Goal: Information Seeking & Learning: Learn about a topic

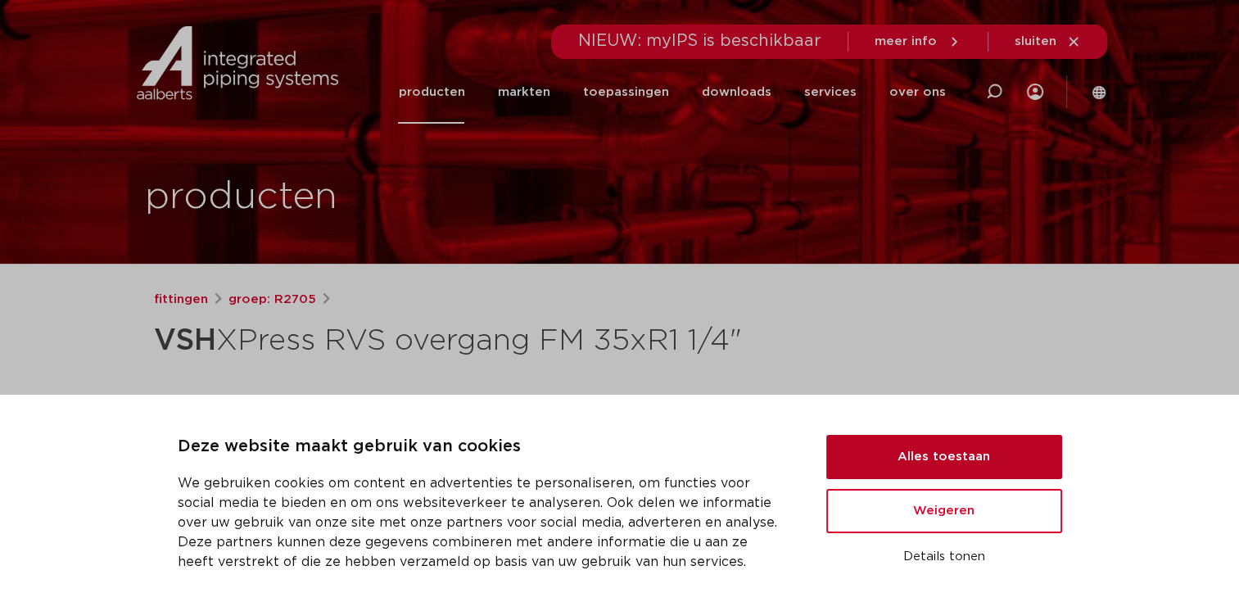
click at [962, 458] on button "Alles toestaan" at bounding box center [944, 457] width 236 height 44
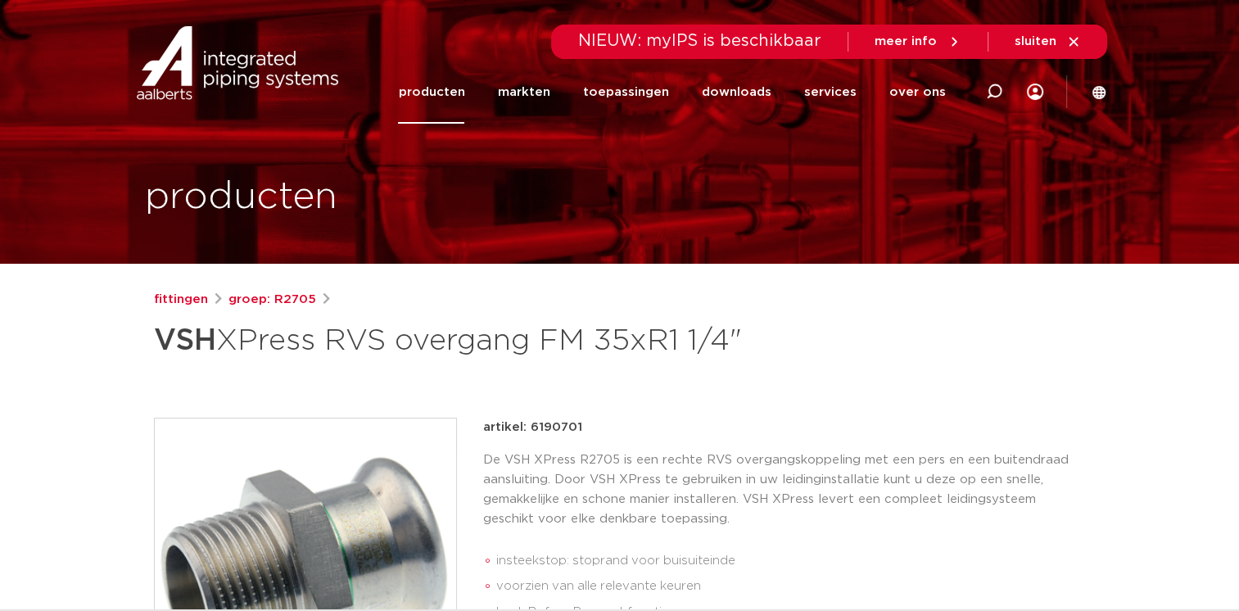
click at [458, 92] on link "producten" at bounding box center [431, 92] width 66 height 63
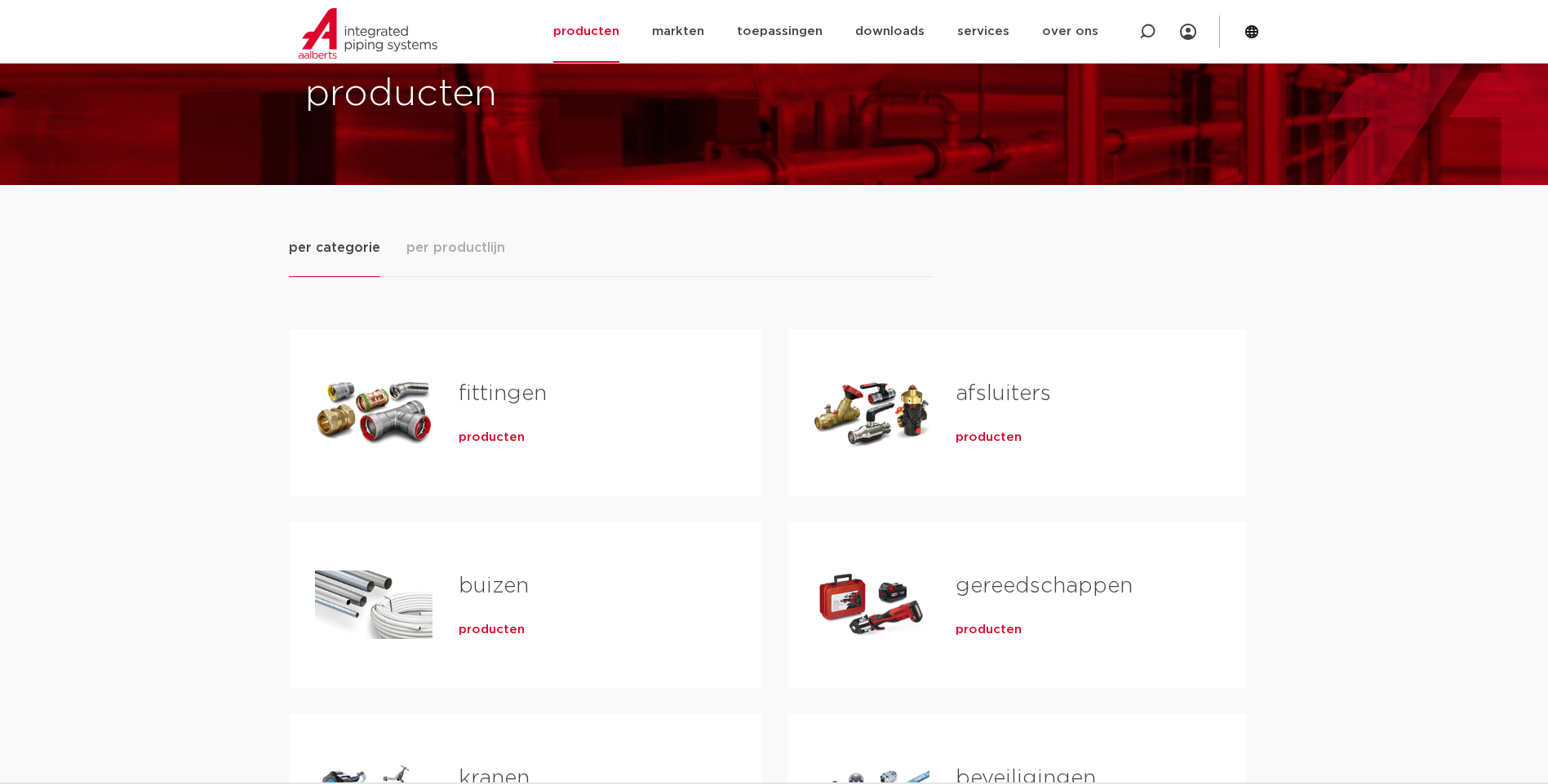
scroll to position [82, 0]
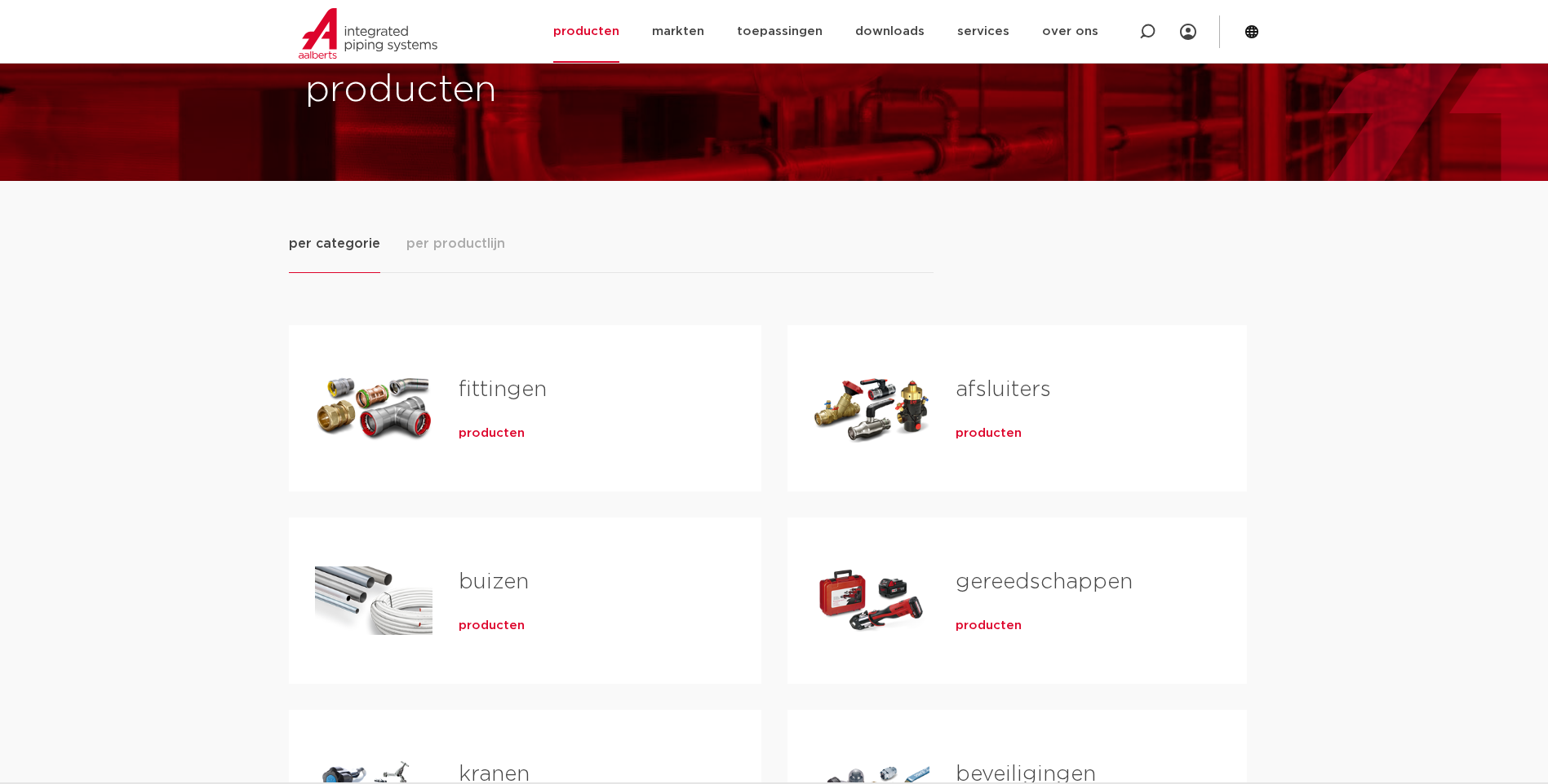
click at [499, 435] on span "producten" at bounding box center [491, 433] width 66 height 16
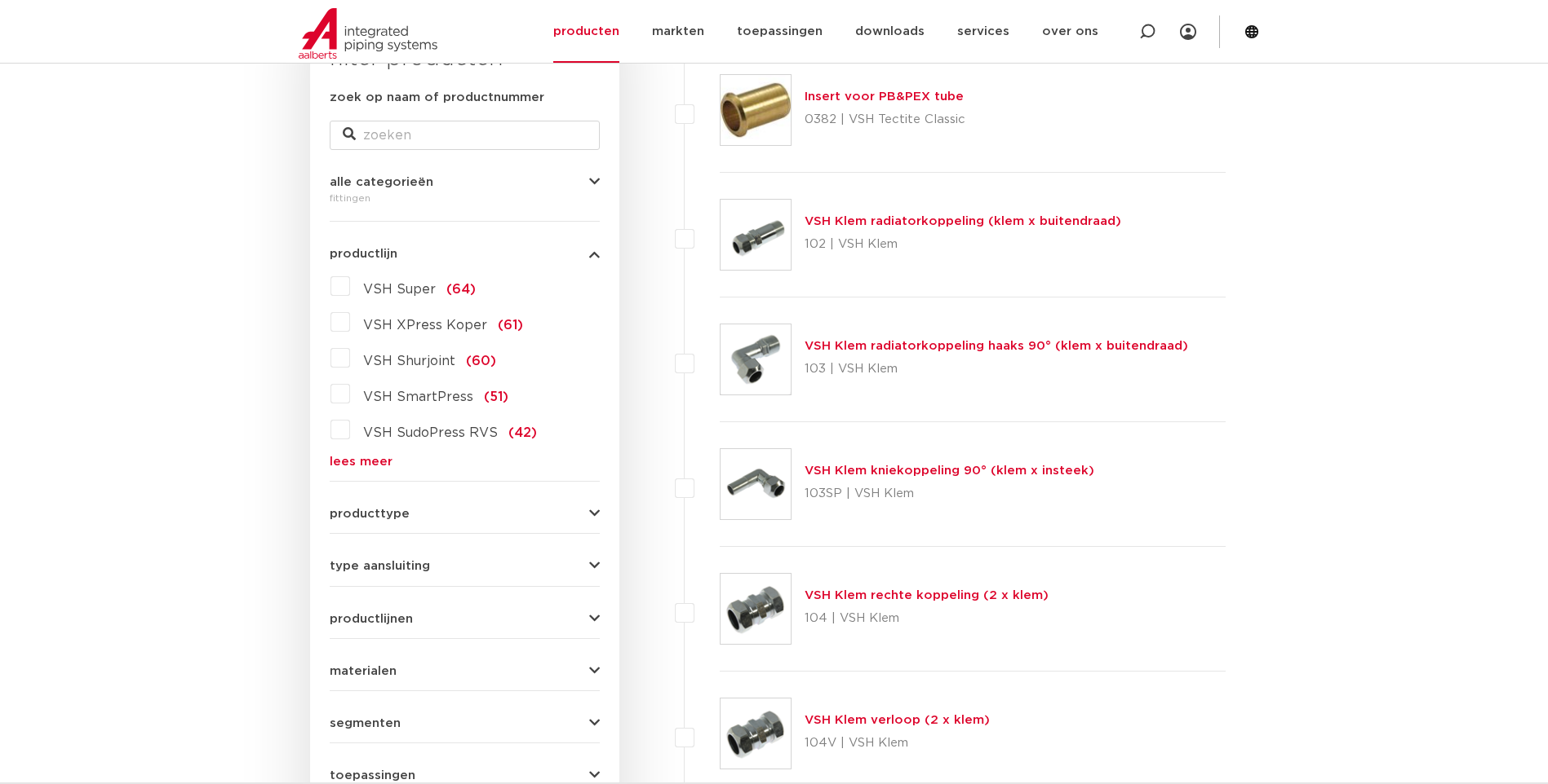
scroll to position [326, 0]
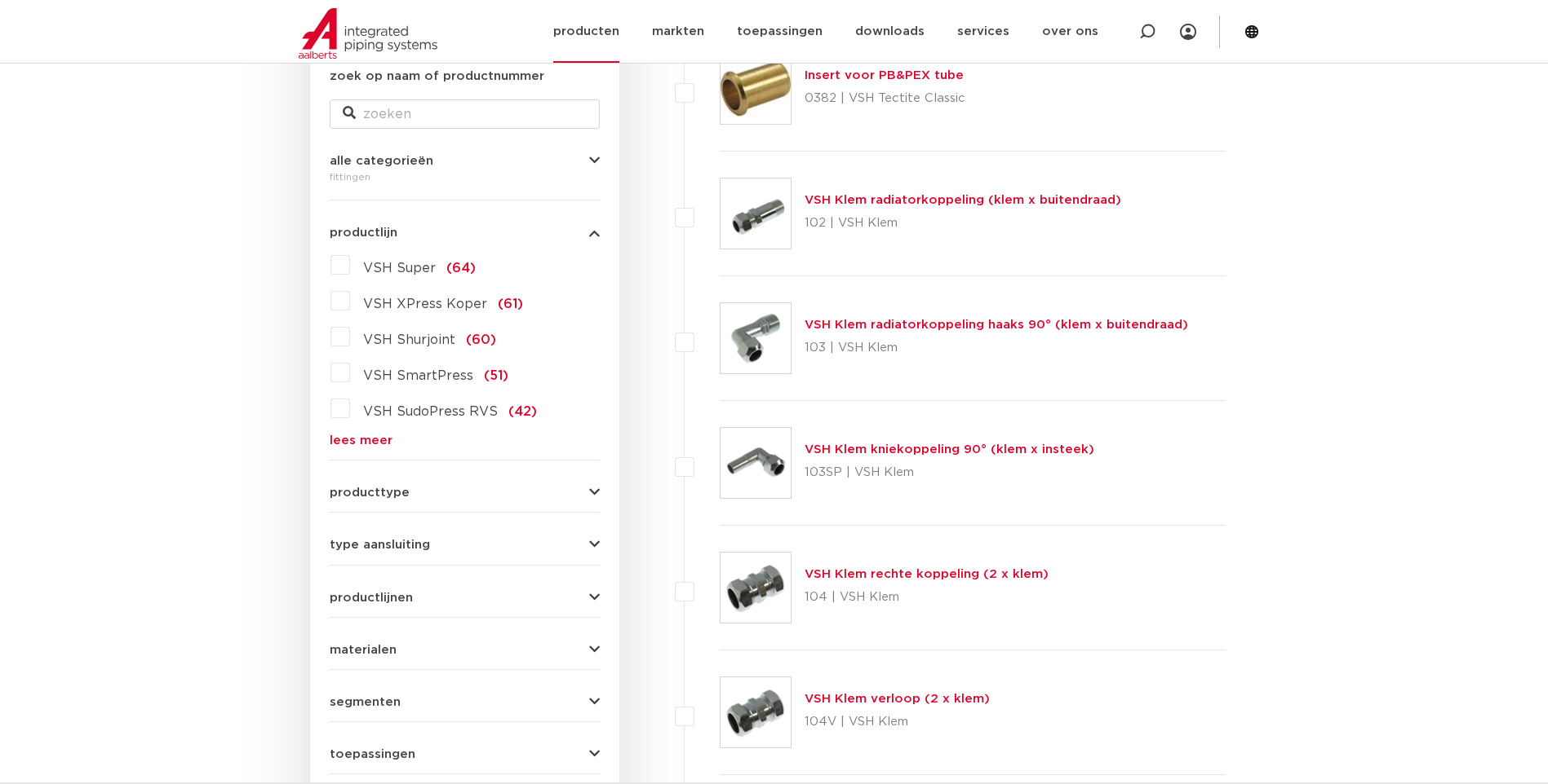
click at [395, 43] on img at bounding box center [368, 33] width 139 height 51
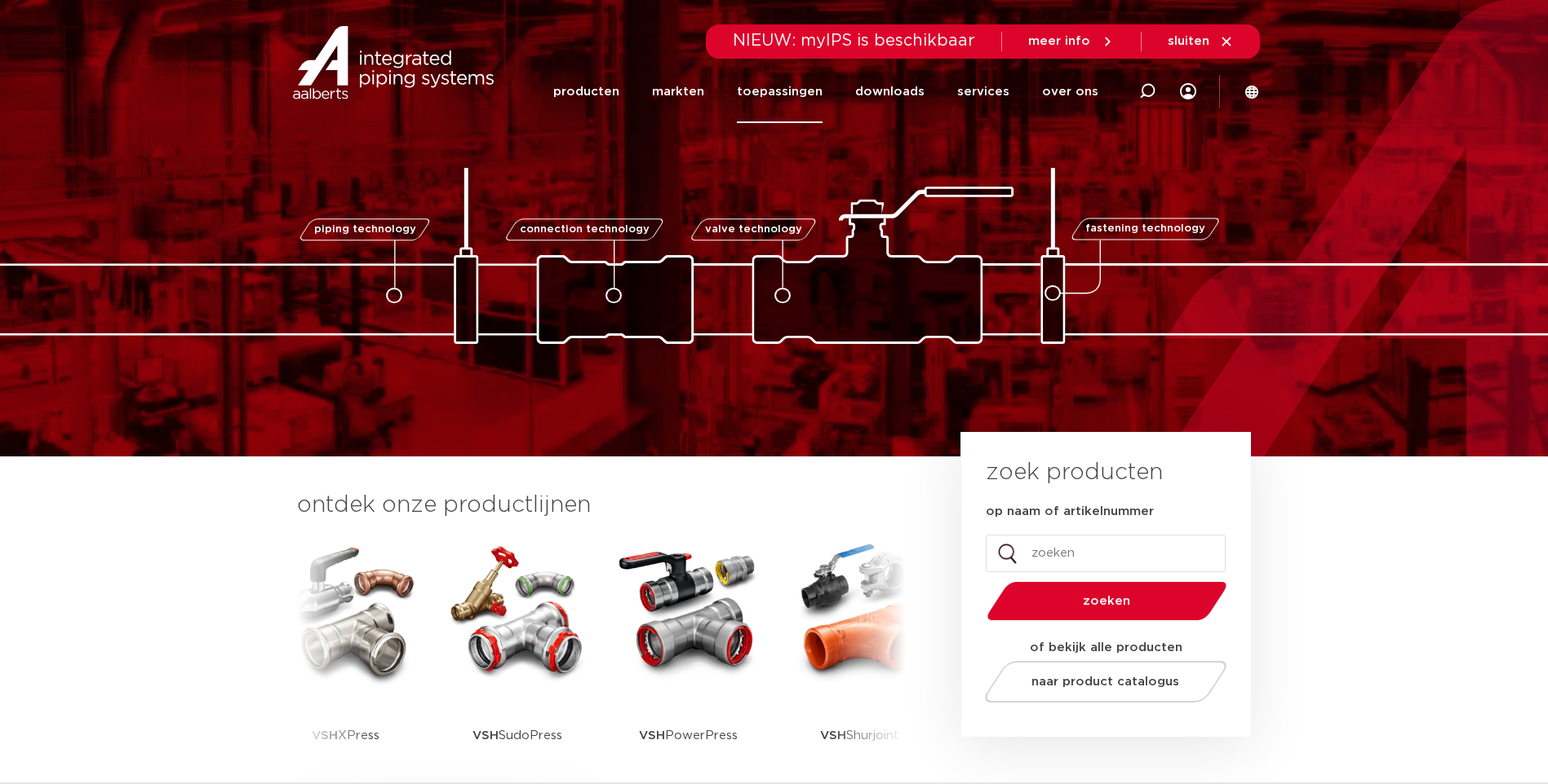
click at [788, 87] on link "toepassingen" at bounding box center [779, 92] width 86 height 63
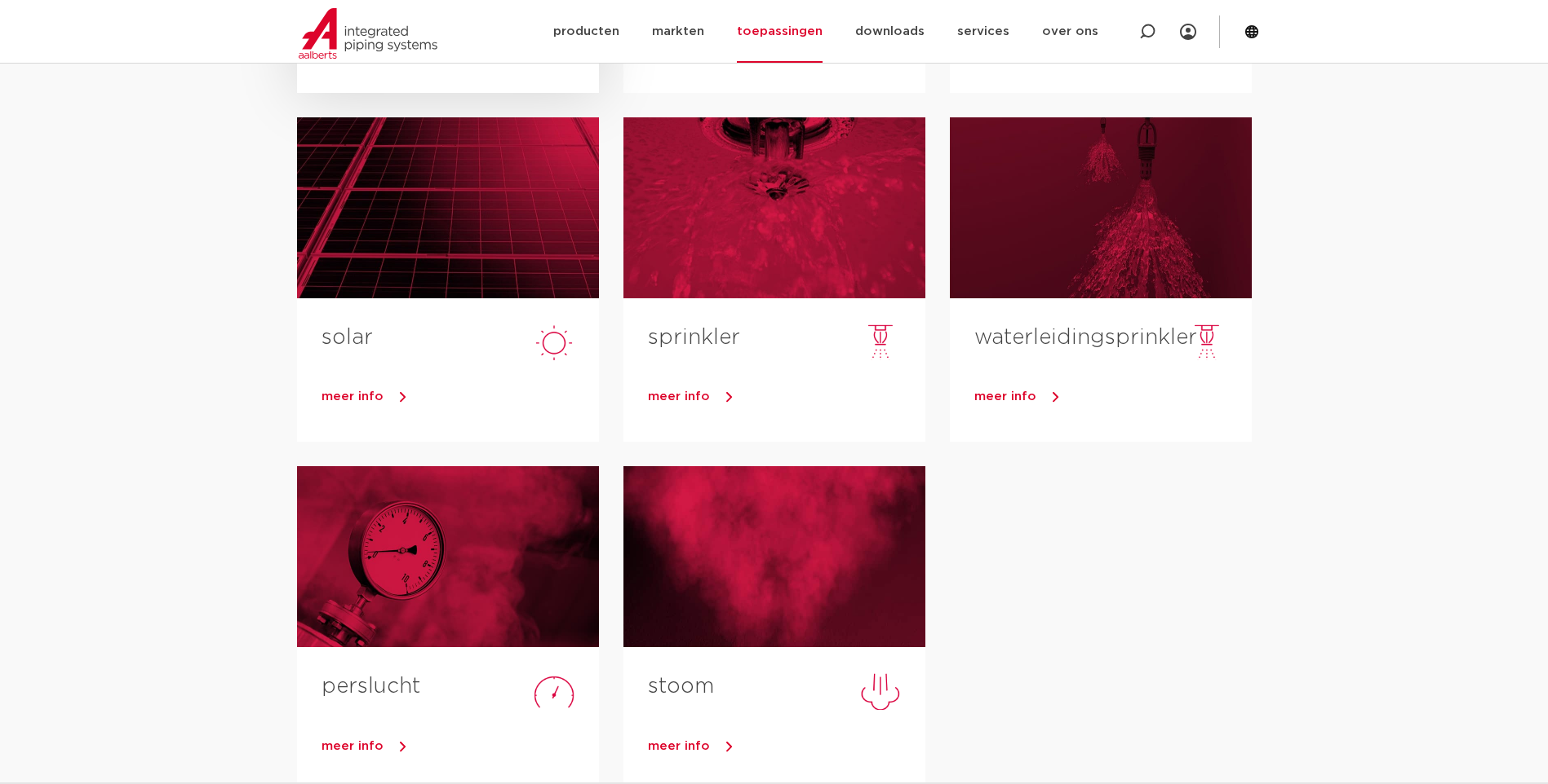
scroll to position [245, 0]
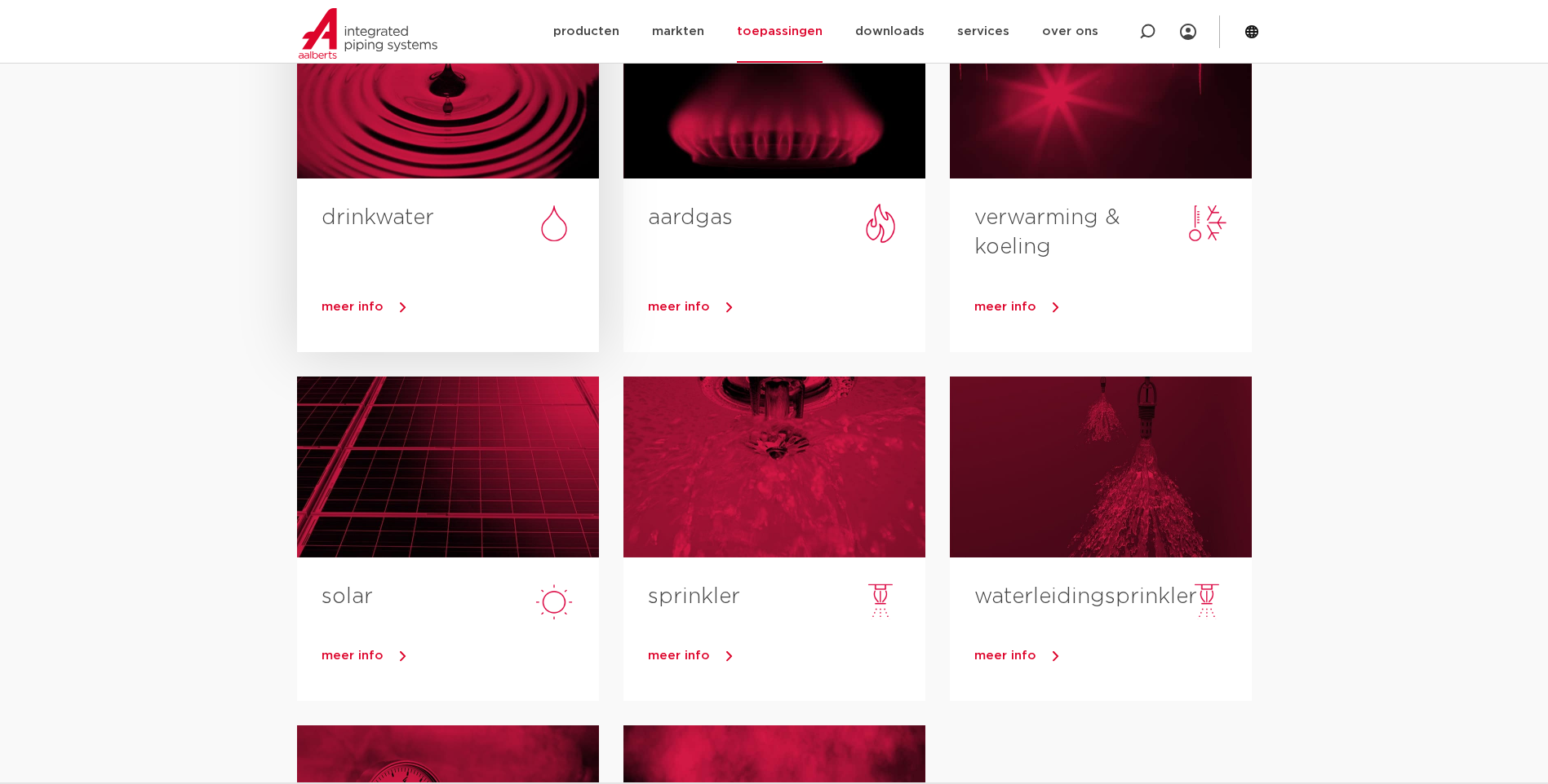
click at [451, 154] on div at bounding box center [448, 89] width 302 height 181
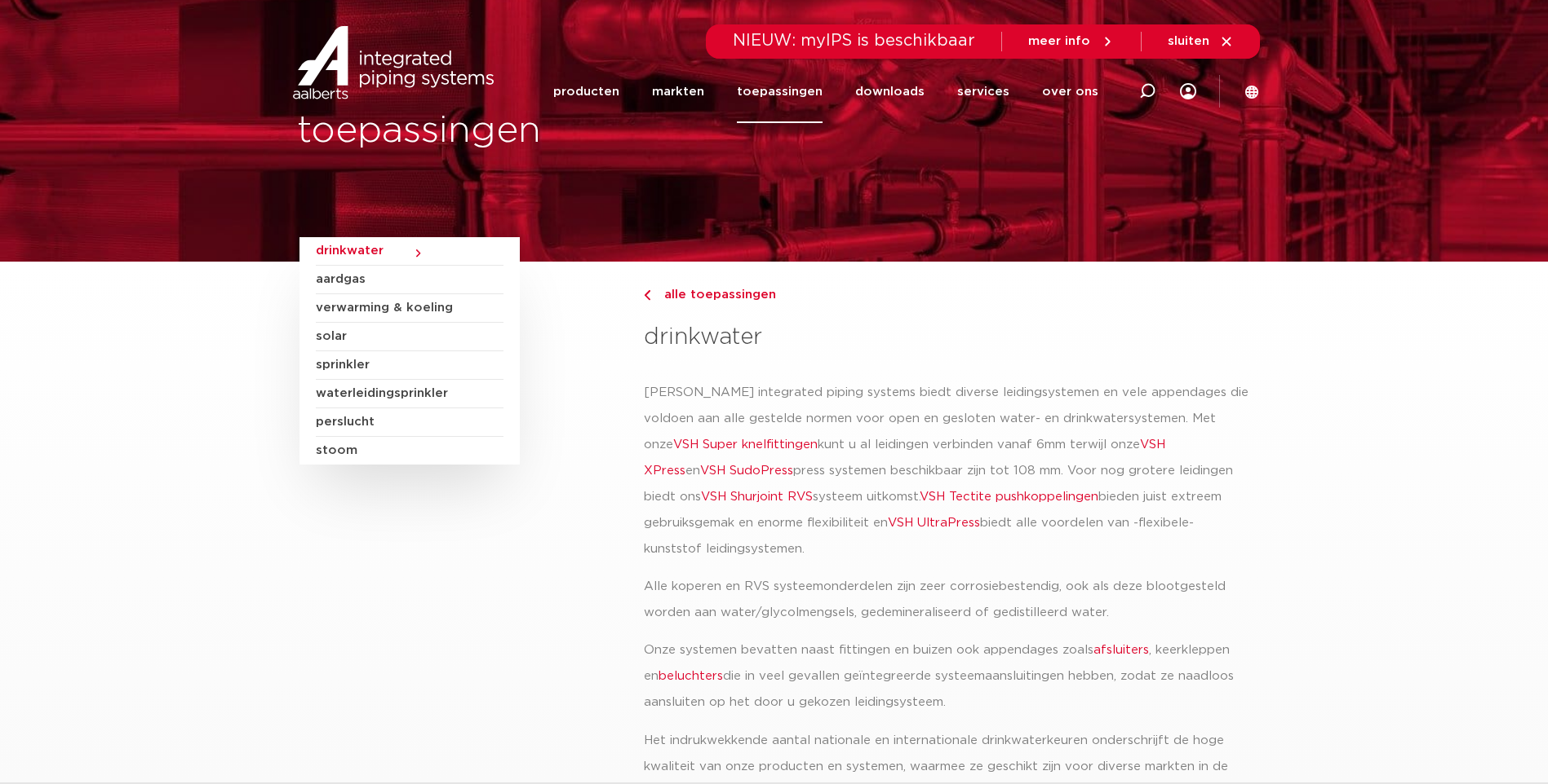
click at [1129, 444] on link "VSH XPress" at bounding box center [904, 457] width 521 height 38
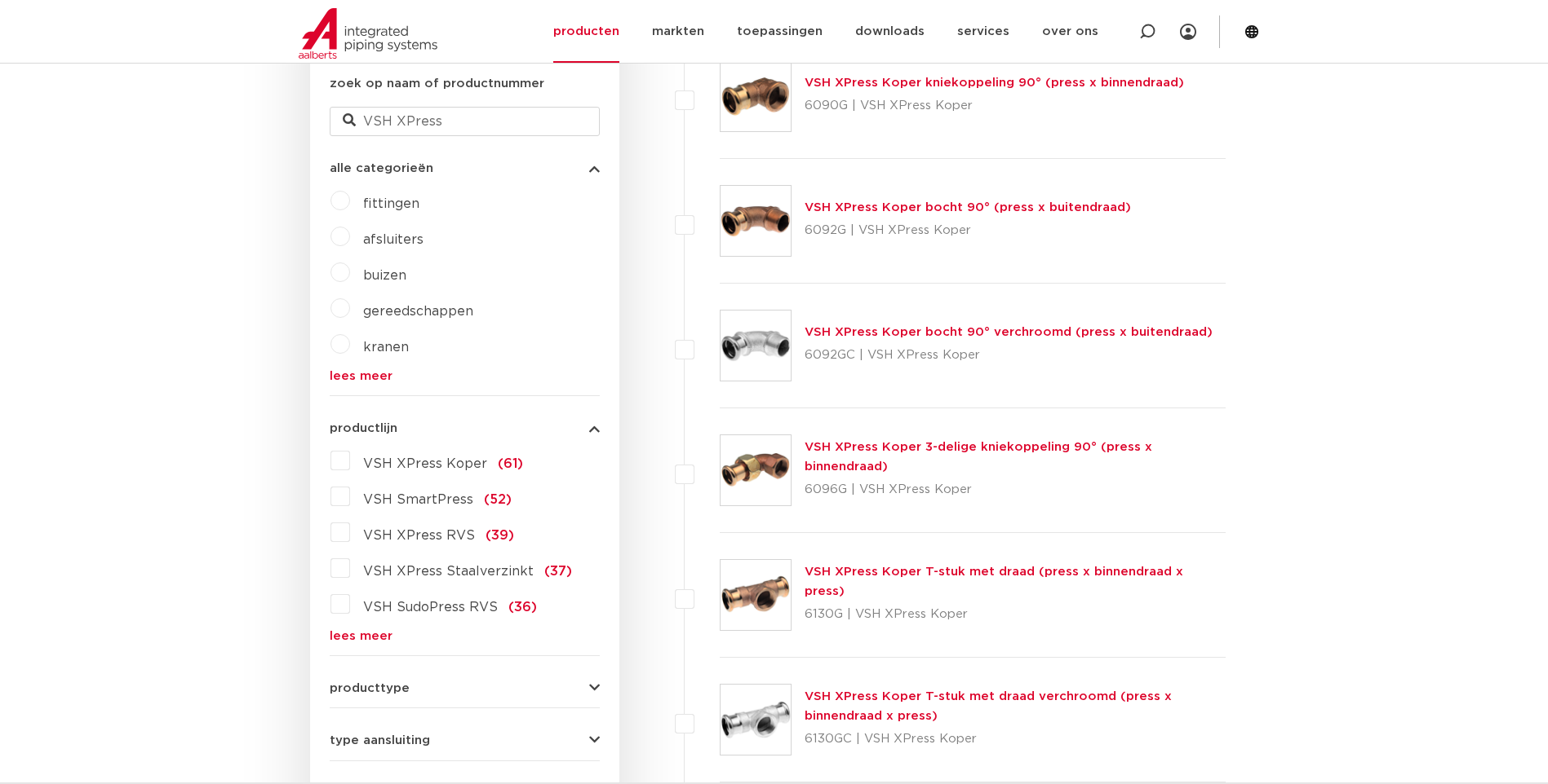
scroll to position [489, 0]
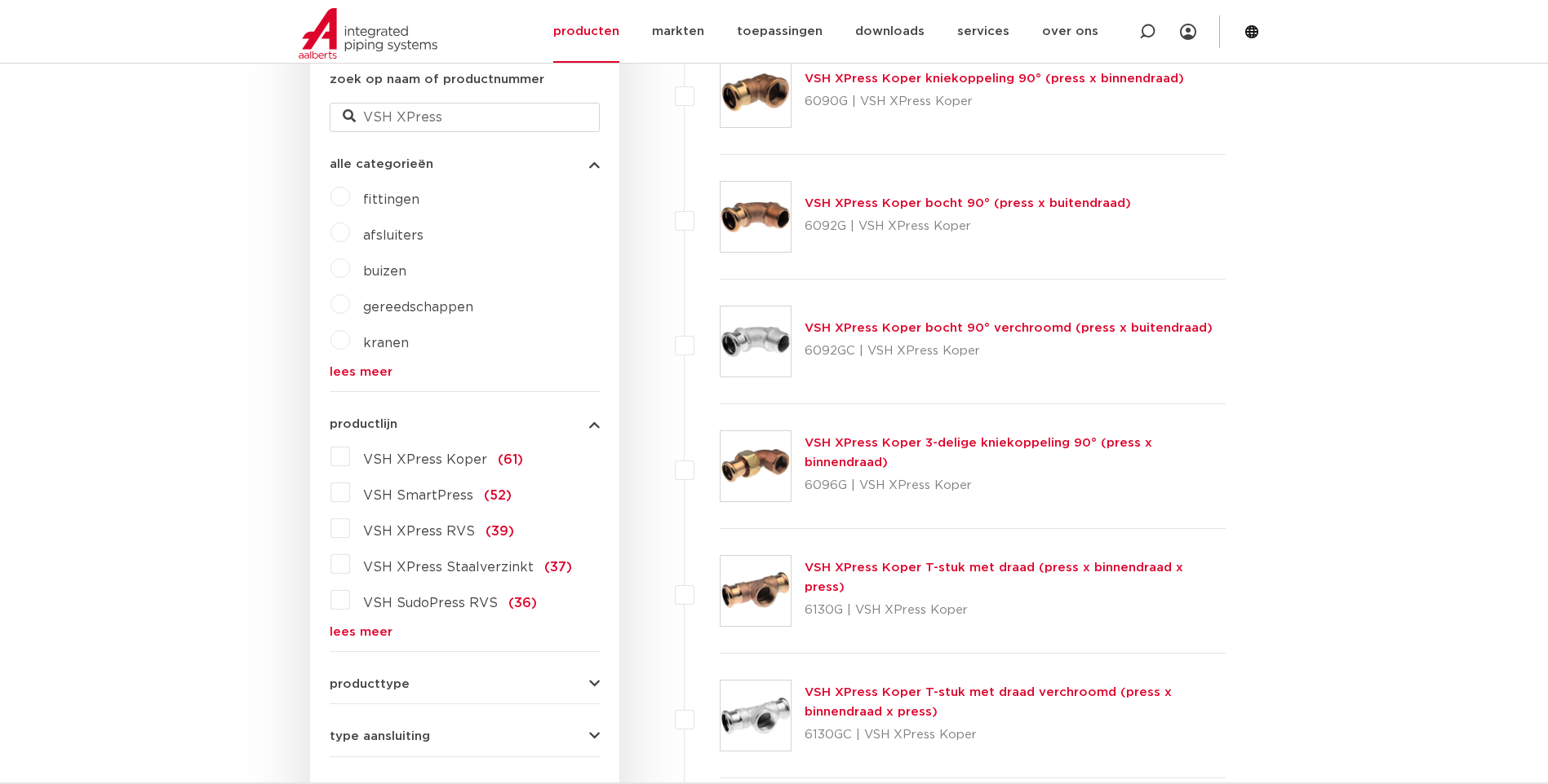
click at [415, 533] on span "VSH XPress RVS" at bounding box center [419, 531] width 112 height 13
click at [0, 0] on input "VSH XPress RVS (39)" at bounding box center [0, 0] width 0 height 0
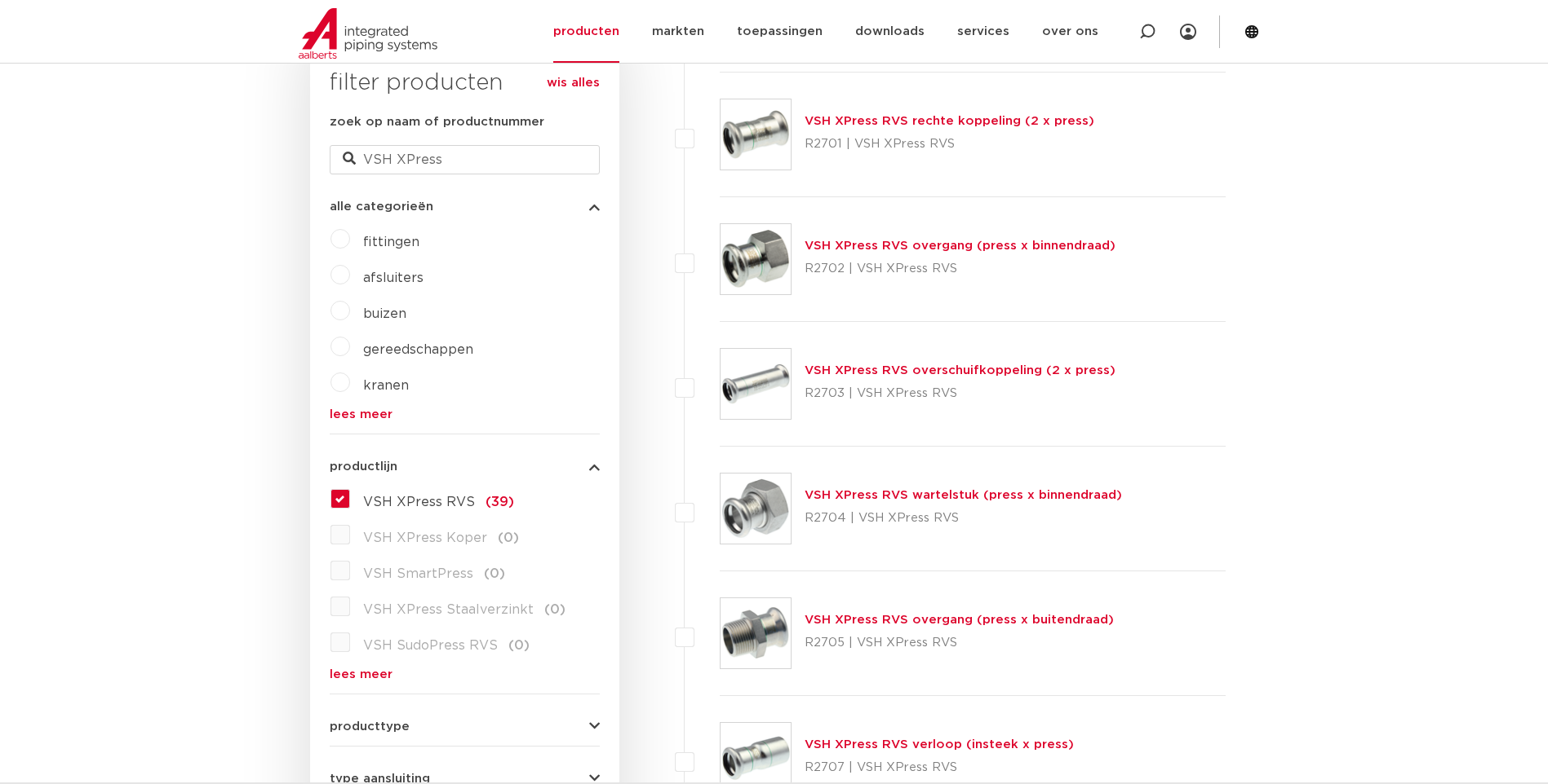
scroll to position [163, 0]
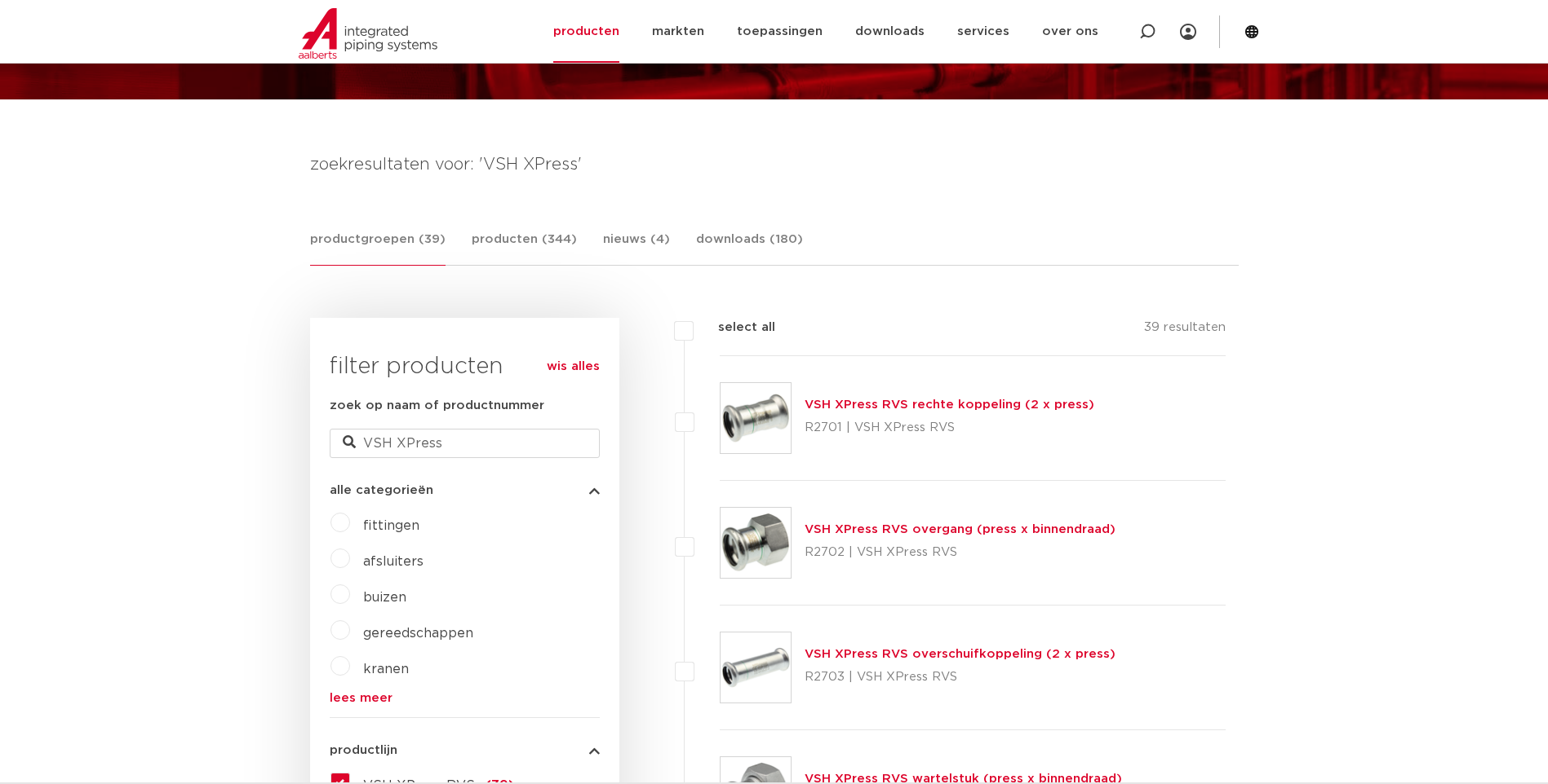
click at [908, 400] on link "VSH XPress RVS rechte koppeling (2 x press)" at bounding box center [949, 404] width 290 height 12
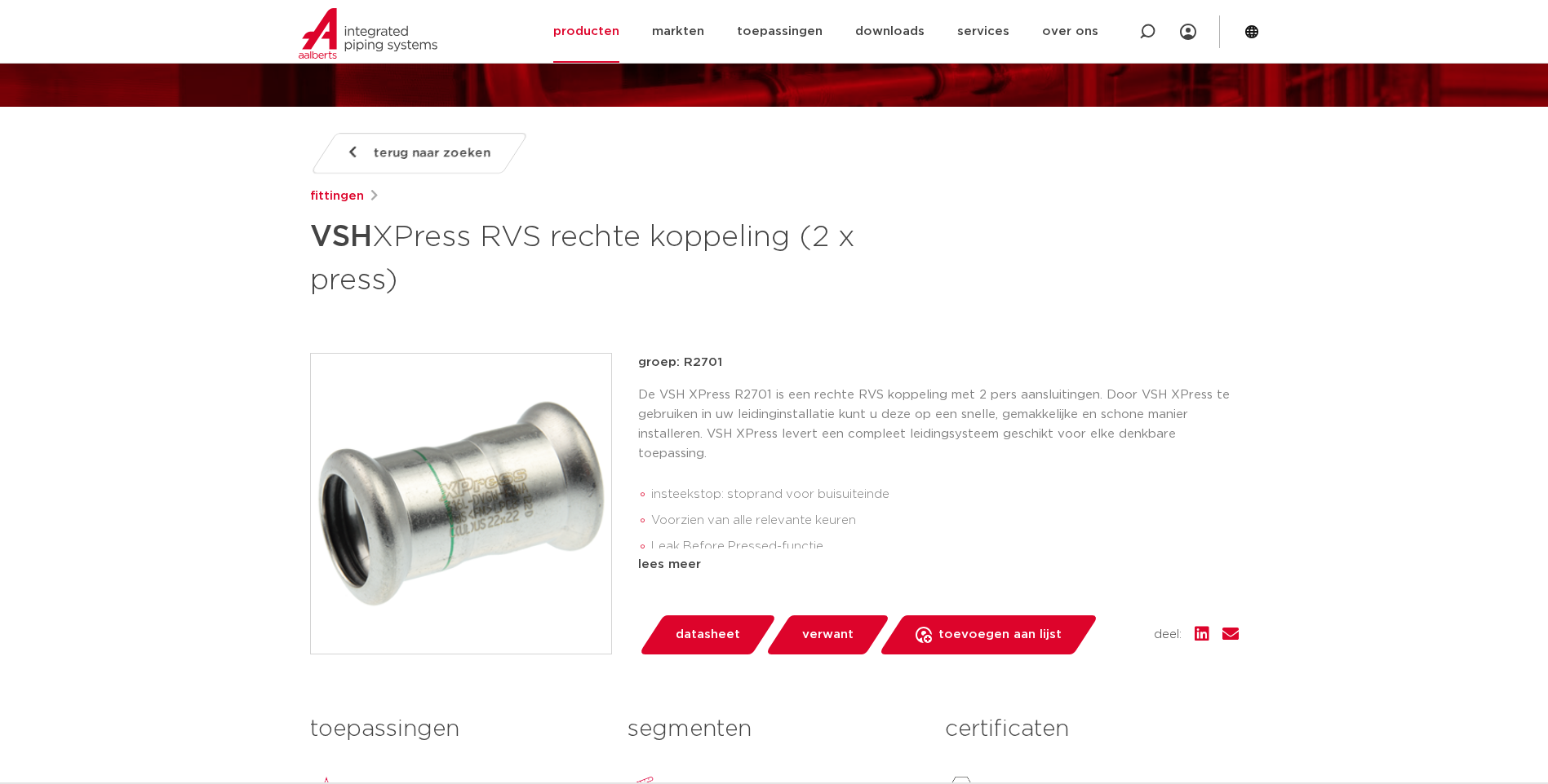
scroll to position [163, 0]
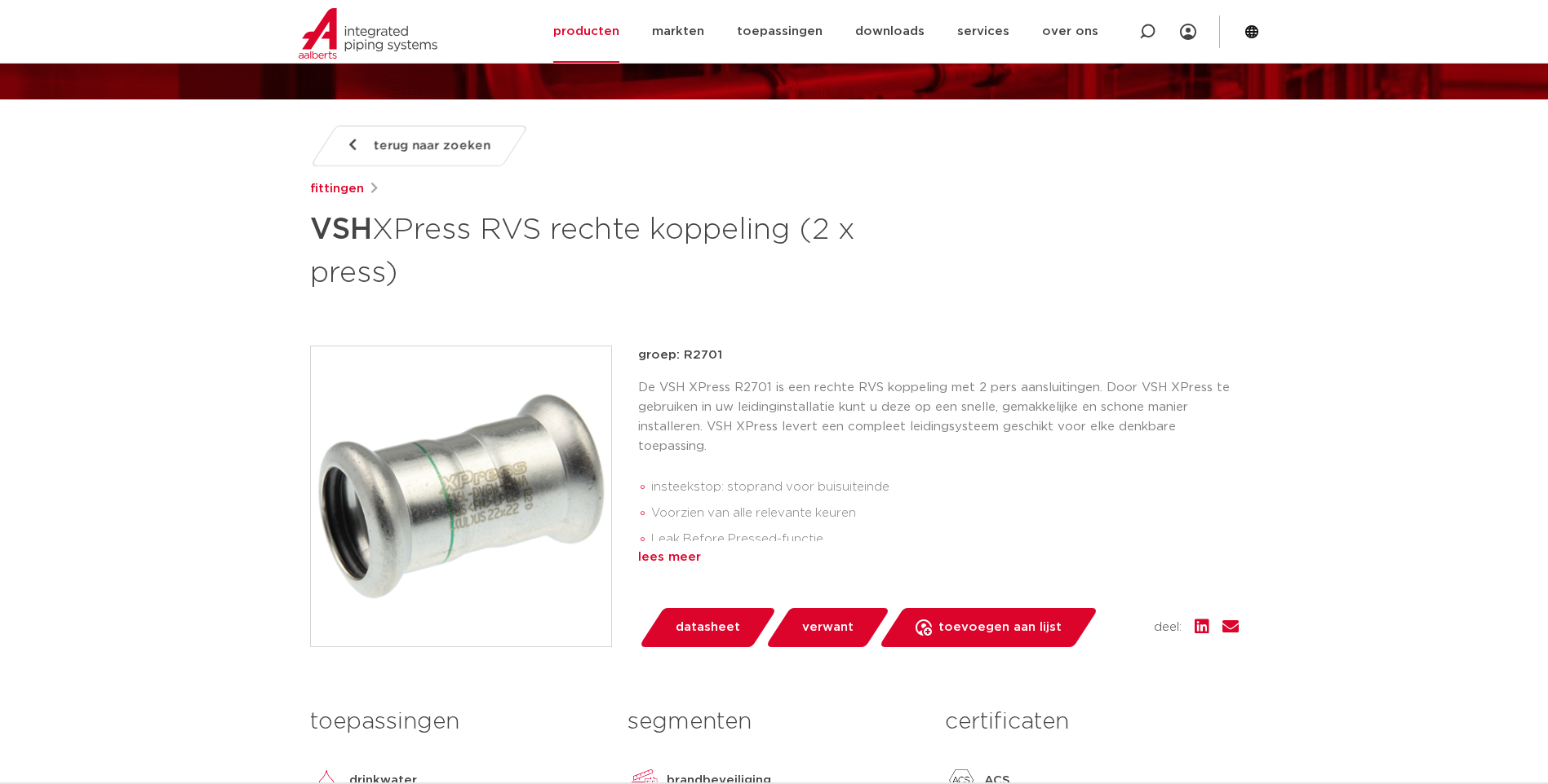
click at [672, 559] on div "lees meer" at bounding box center [938, 558] width 600 height 20
click at [403, 146] on span "terug naar zoeken" at bounding box center [432, 145] width 117 height 26
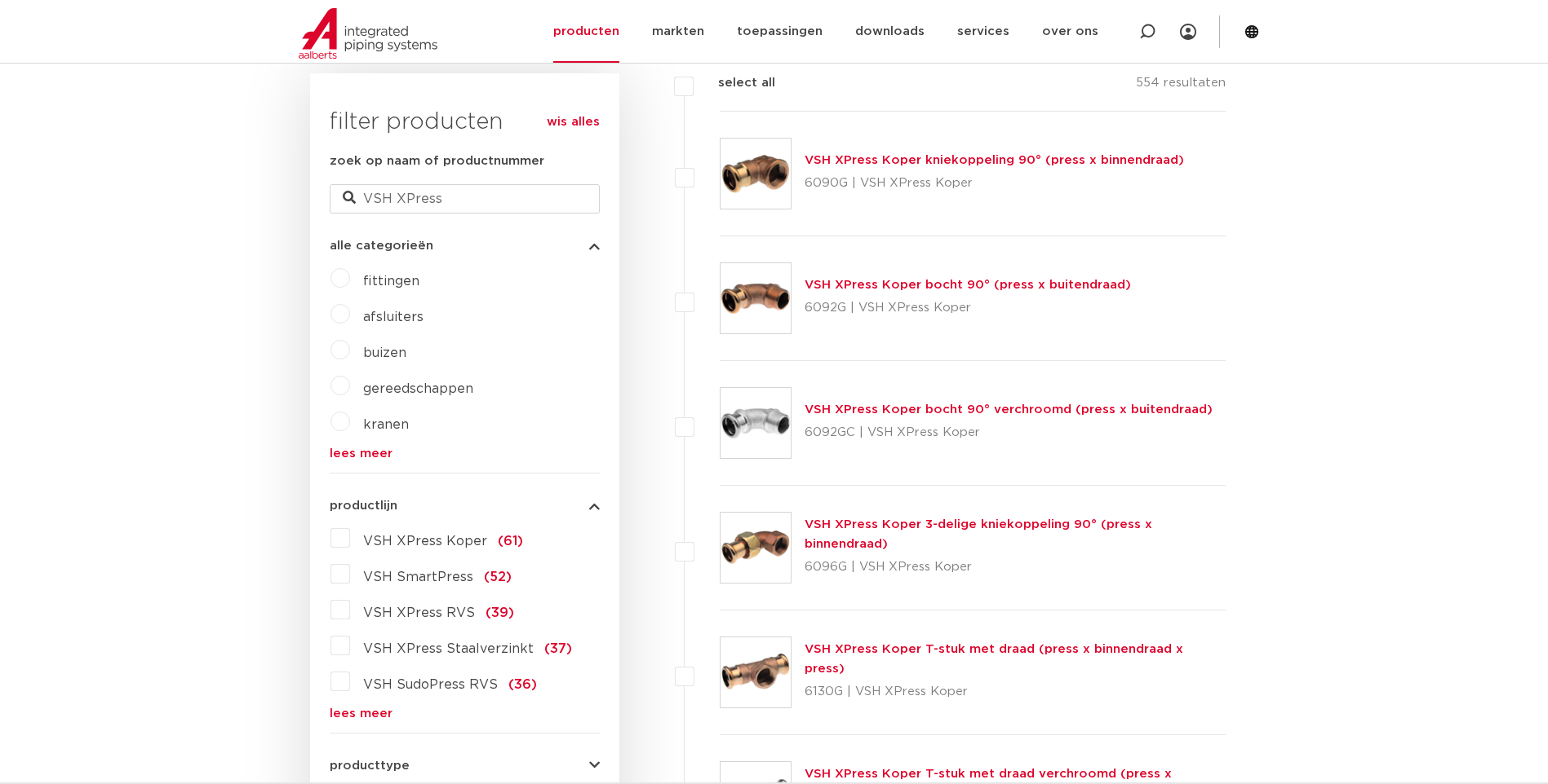
click at [438, 683] on span "VSH SudoPress RVS" at bounding box center [430, 684] width 135 height 13
click at [0, 0] on input "VSH SudoPress RVS (36)" at bounding box center [0, 0] width 0 height 0
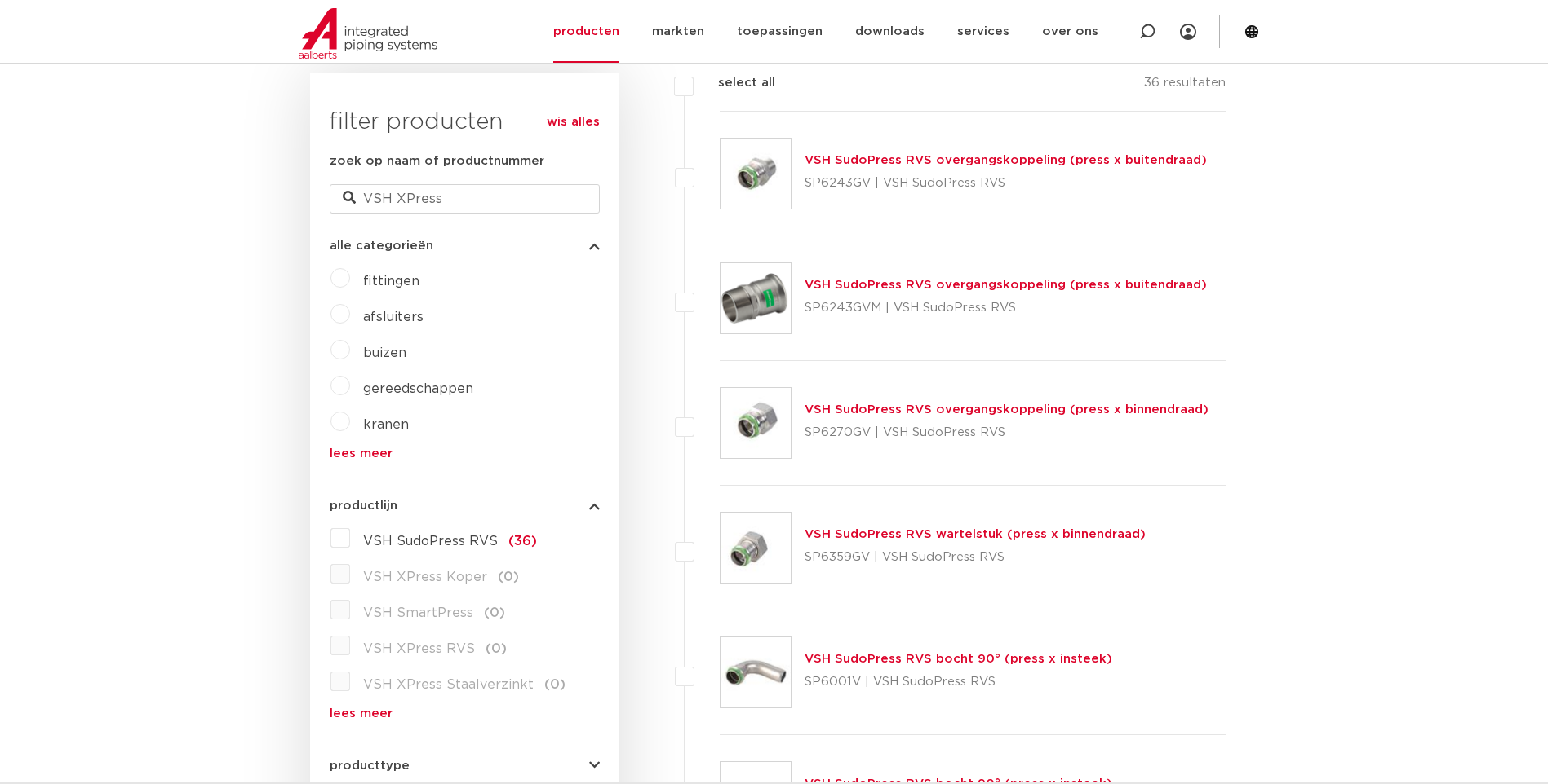
click at [407, 280] on span "fittingen" at bounding box center [391, 281] width 56 height 13
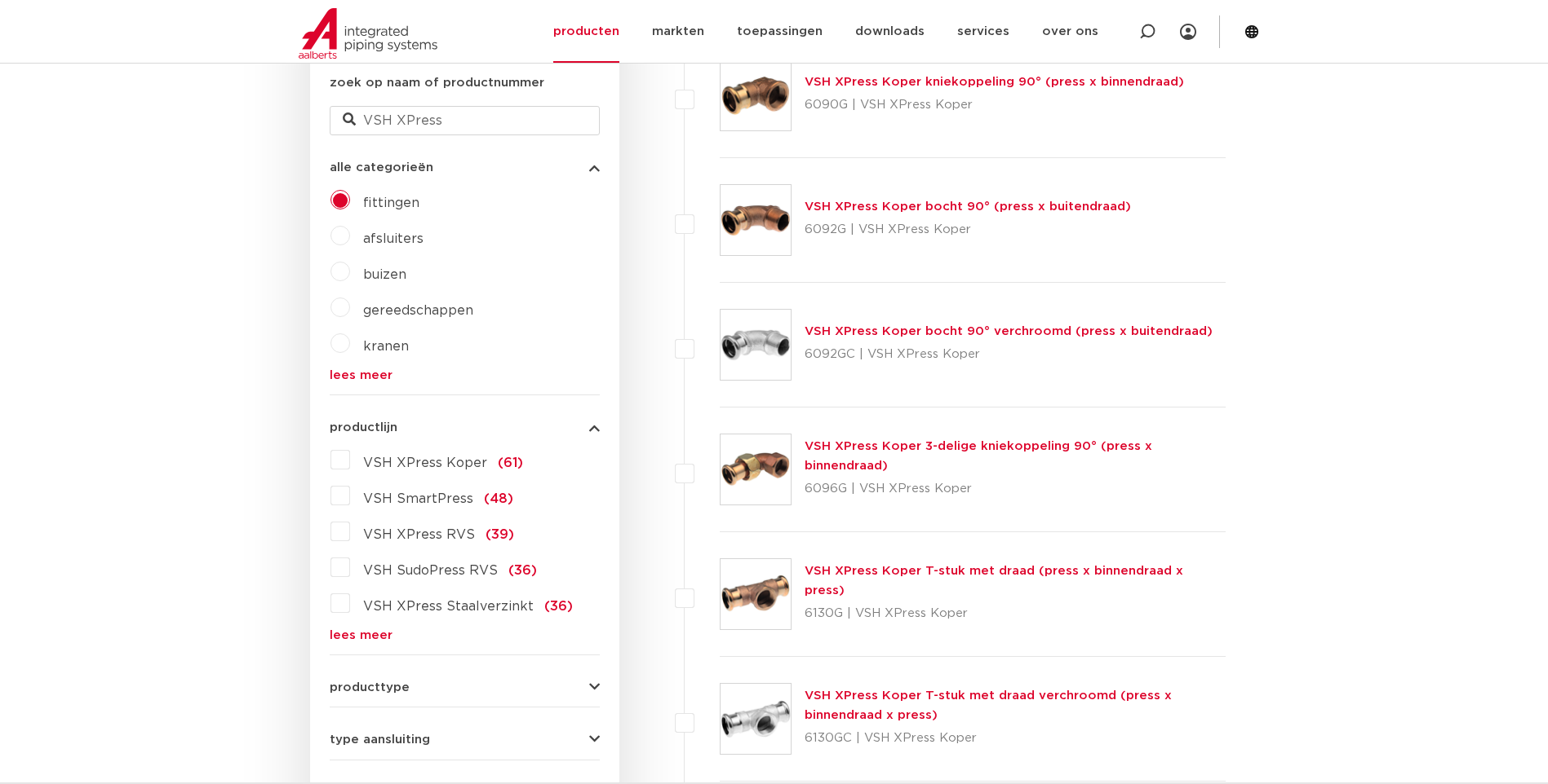
scroll to position [489, 0]
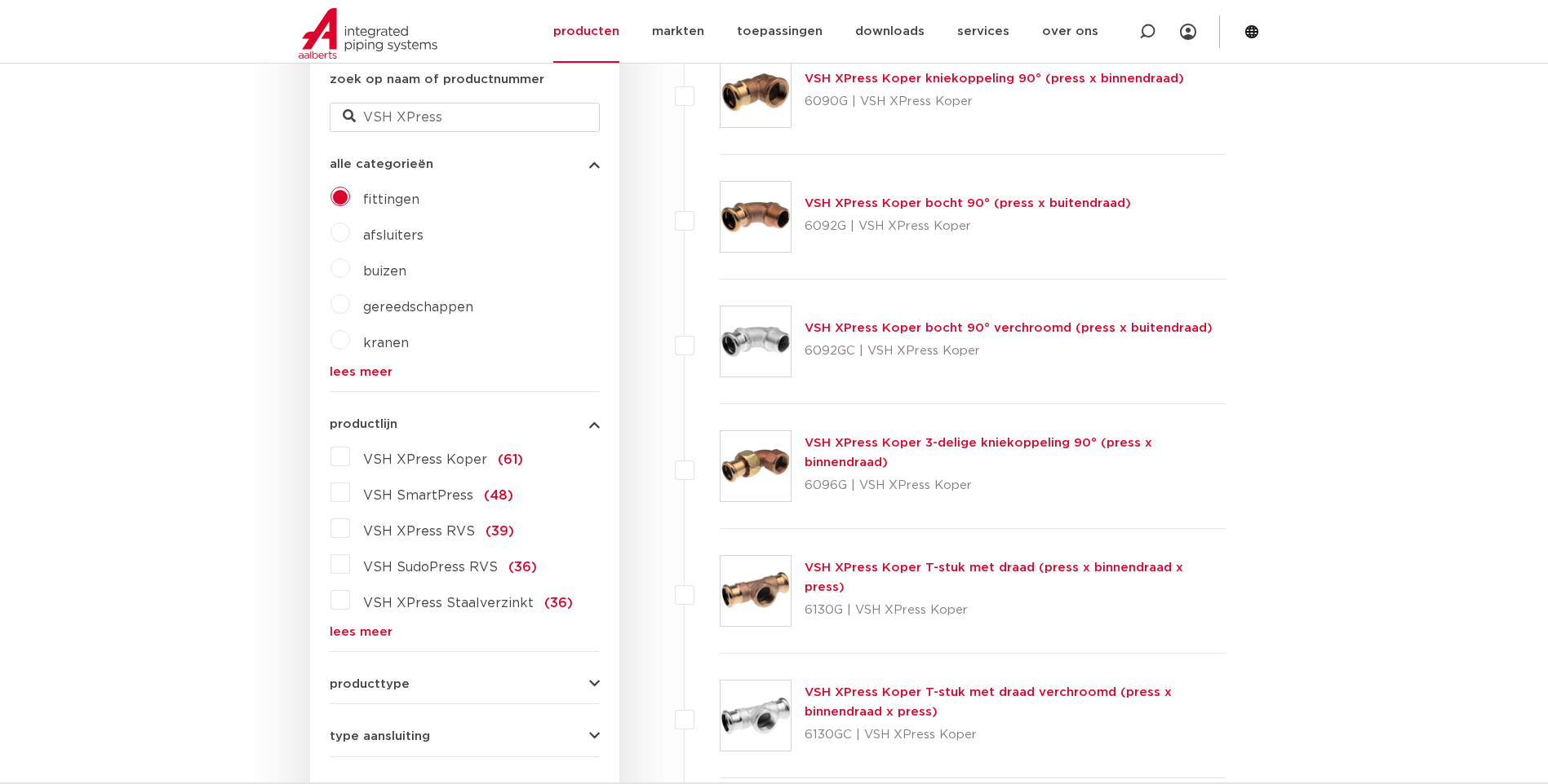
click at [448, 532] on span "VSH XPress RVS" at bounding box center [419, 531] width 112 height 13
click at [0, 0] on input "VSH XPress RVS (39)" at bounding box center [0, 0] width 0 height 0
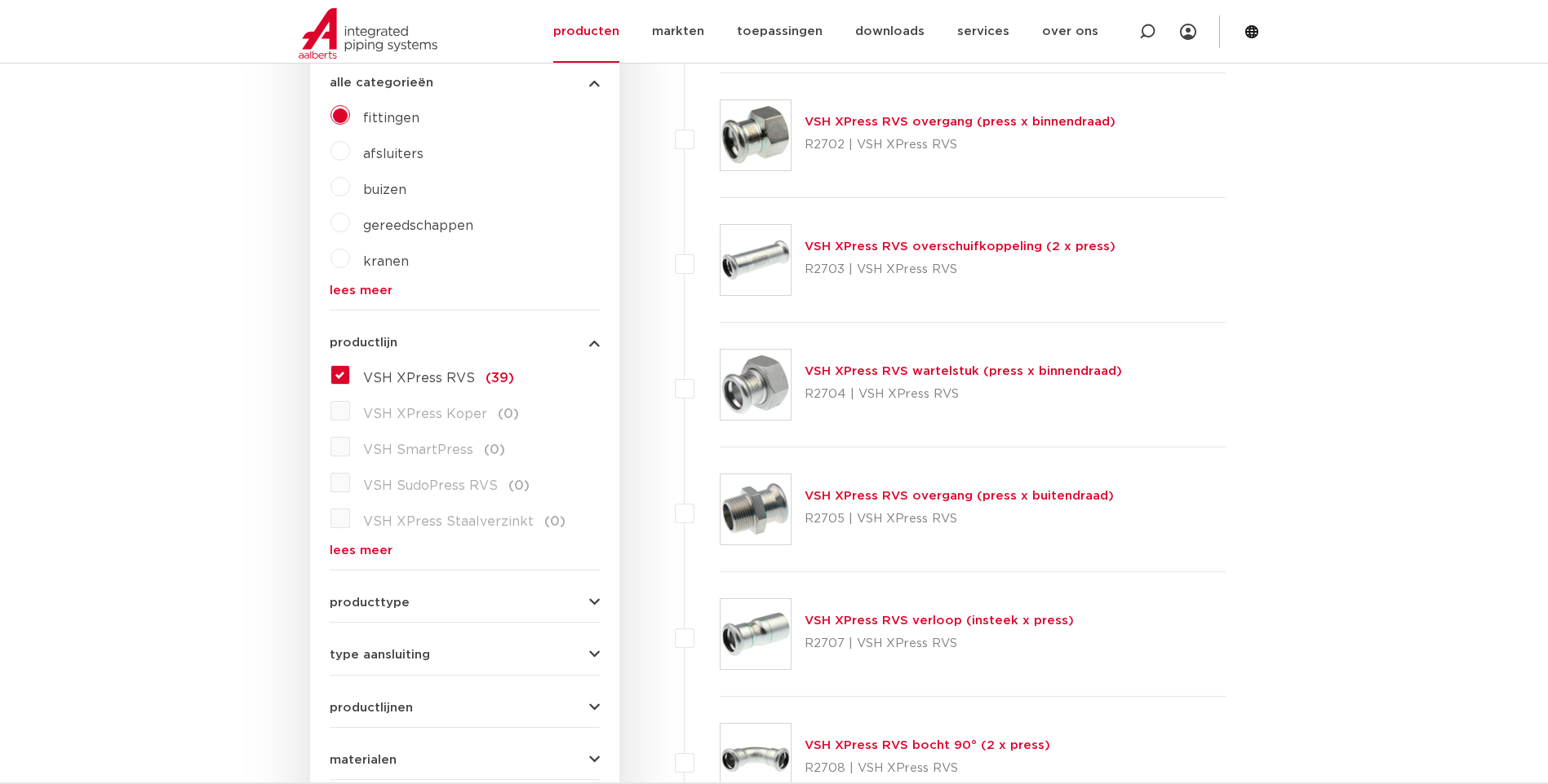
click at [968, 491] on link "VSH XPress RVS overgang (press x buitendraad)" at bounding box center [959, 496] width 309 height 12
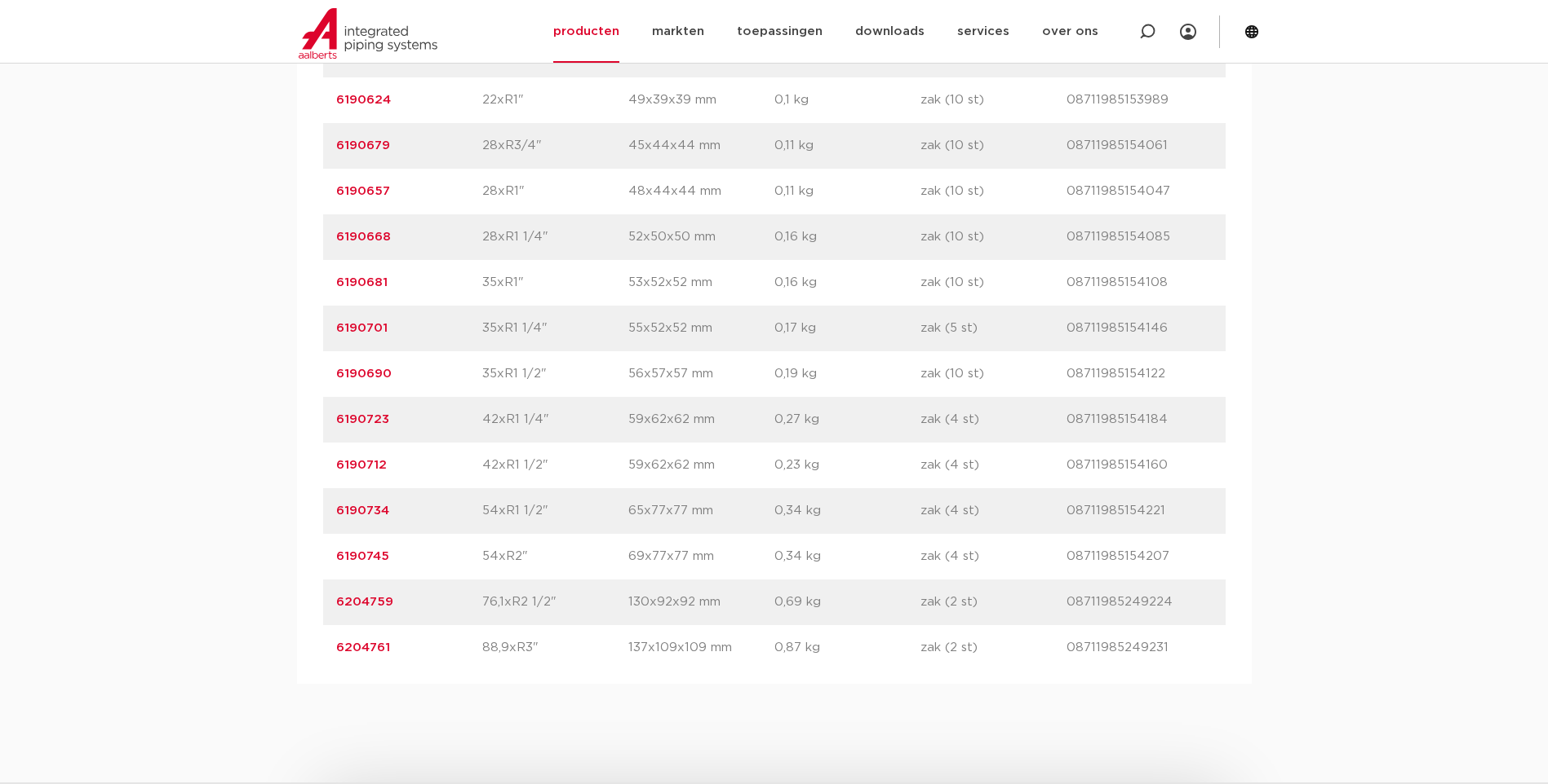
scroll to position [1631, 0]
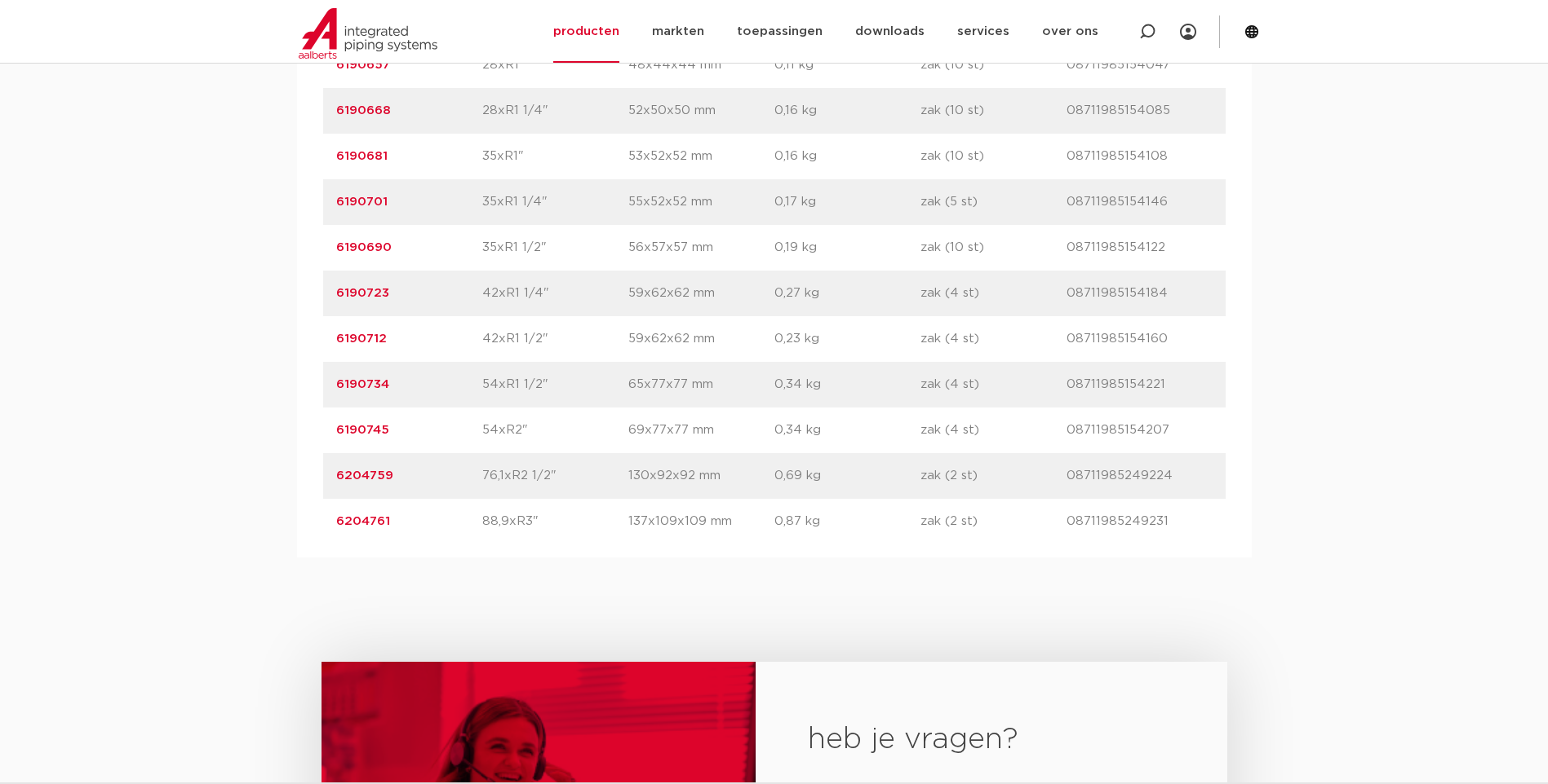
click at [367, 518] on link "6204761" at bounding box center [363, 521] width 54 height 12
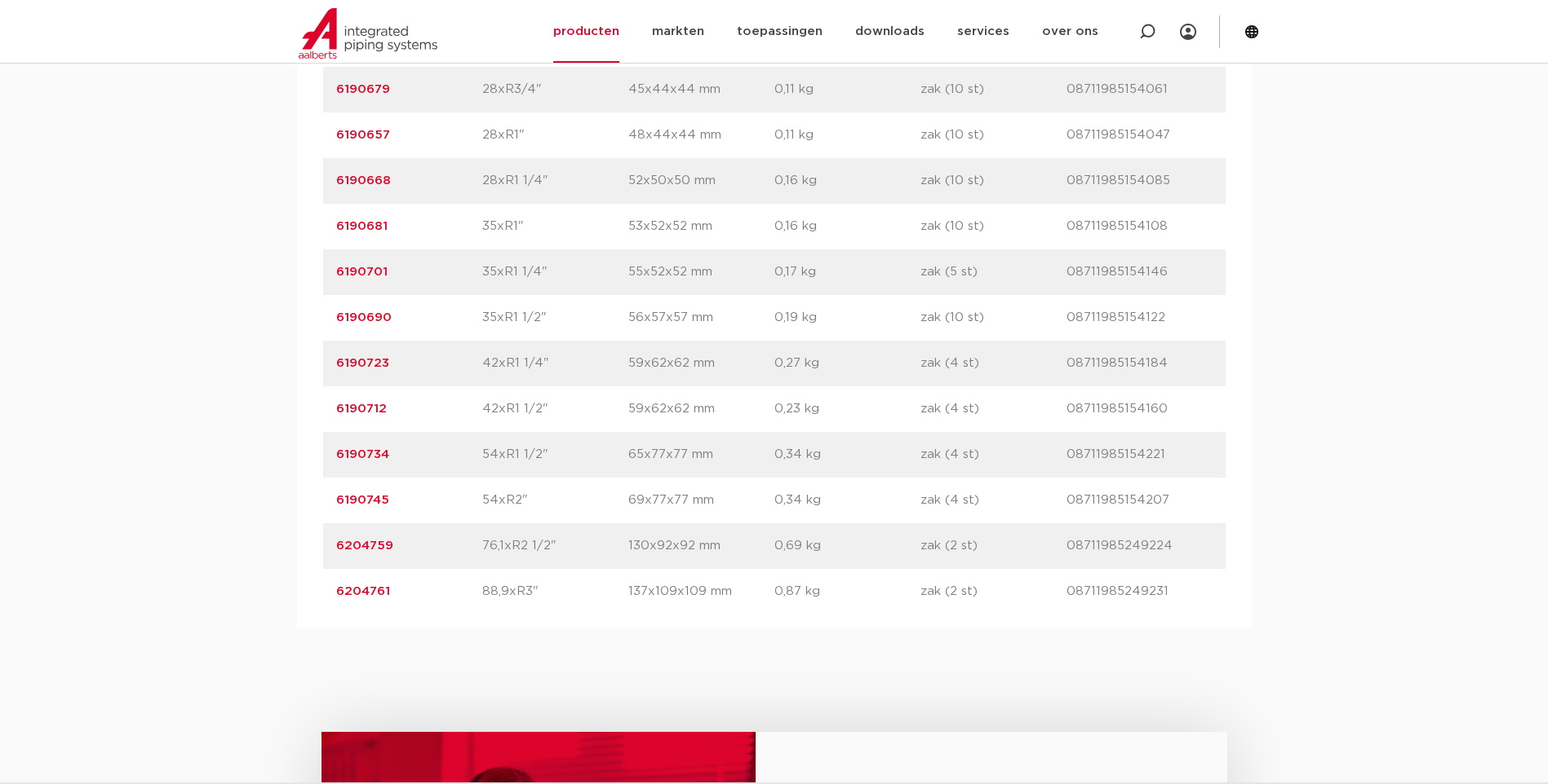
scroll to position [1567, 0]
